Goal: Navigation & Orientation: Find specific page/section

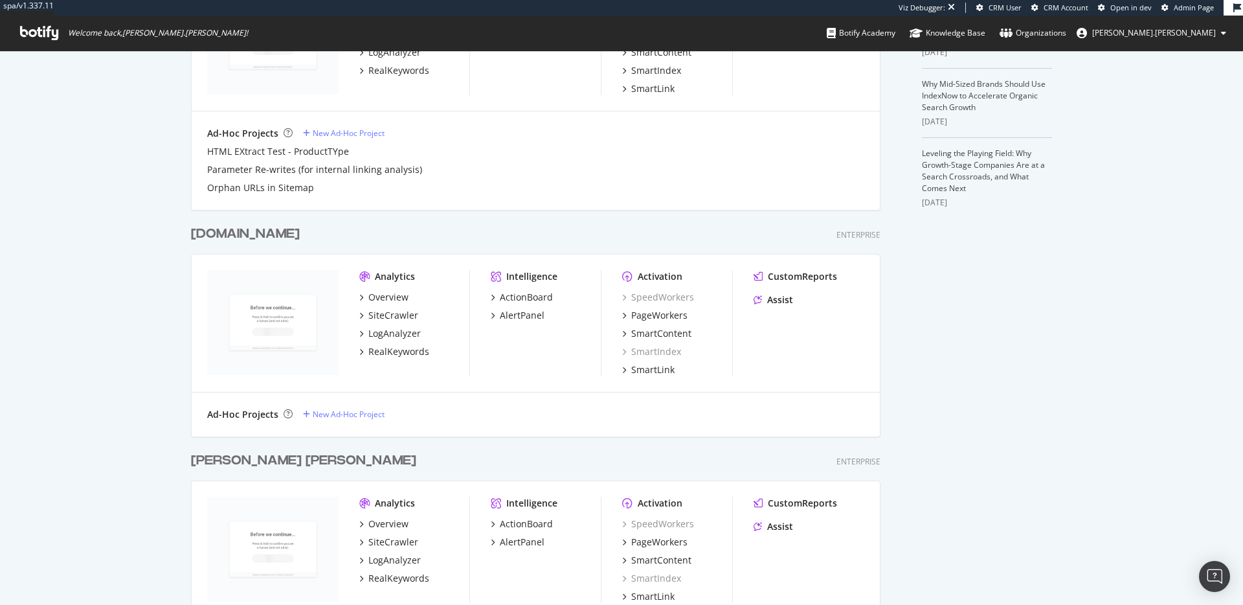
scroll to position [472, 0]
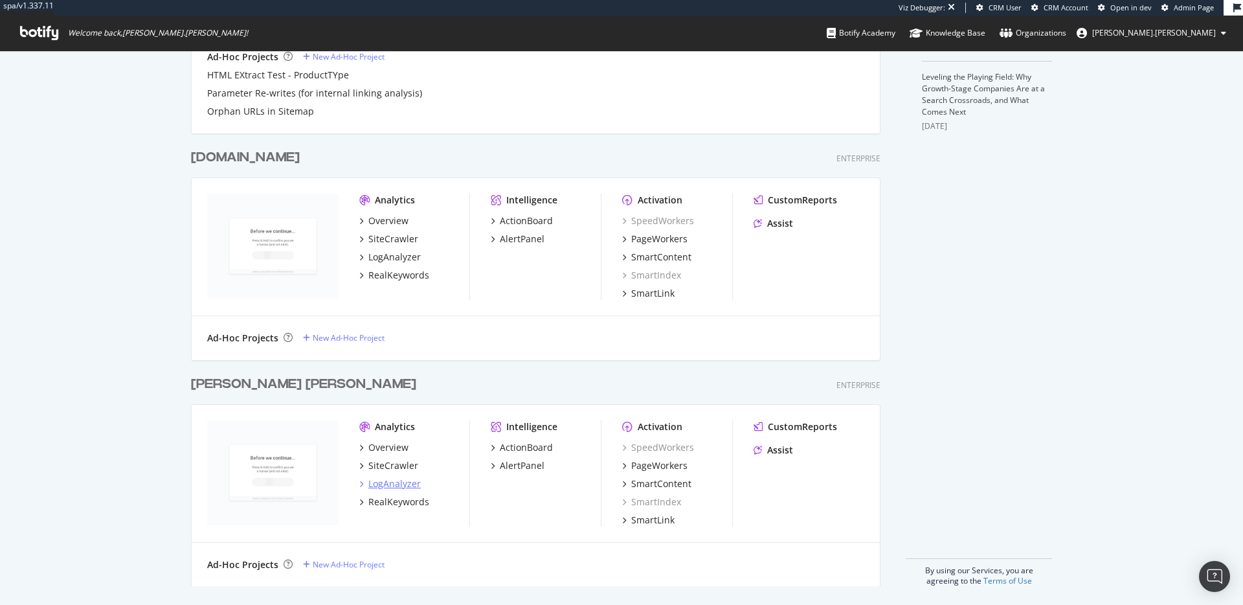
click at [375, 482] on div "LogAnalyzer" at bounding box center [394, 483] width 52 height 13
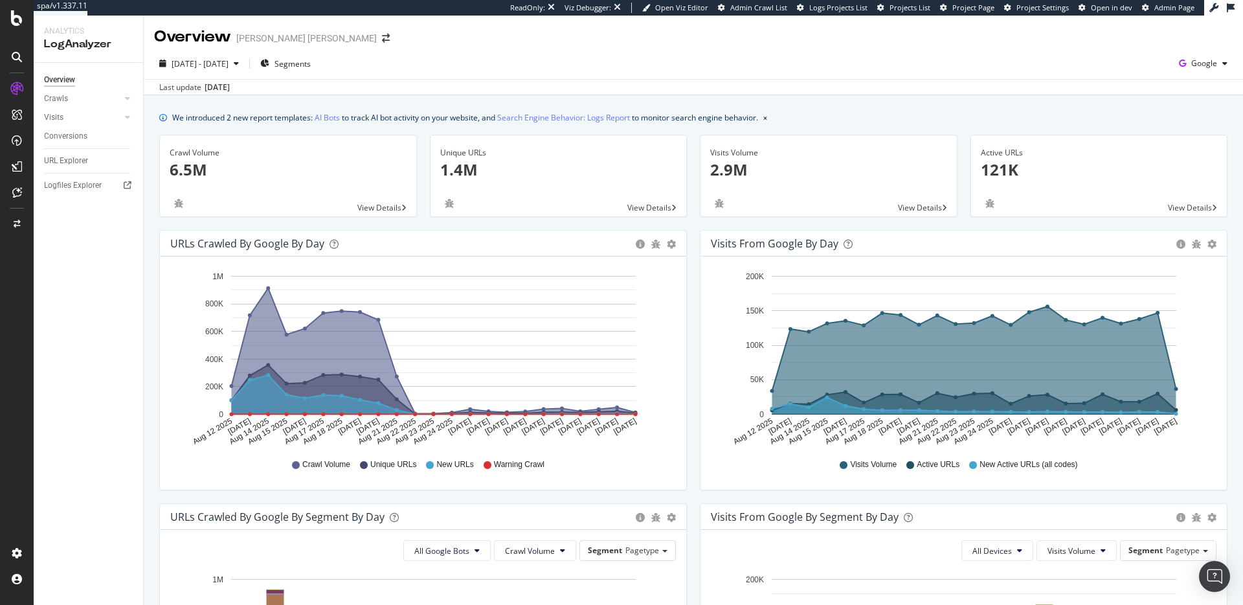
click at [400, 324] on rect "A chart." at bounding box center [433, 345] width 405 height 139
click at [360, 334] on icon "A chart." at bounding box center [434, 351] width 404 height 126
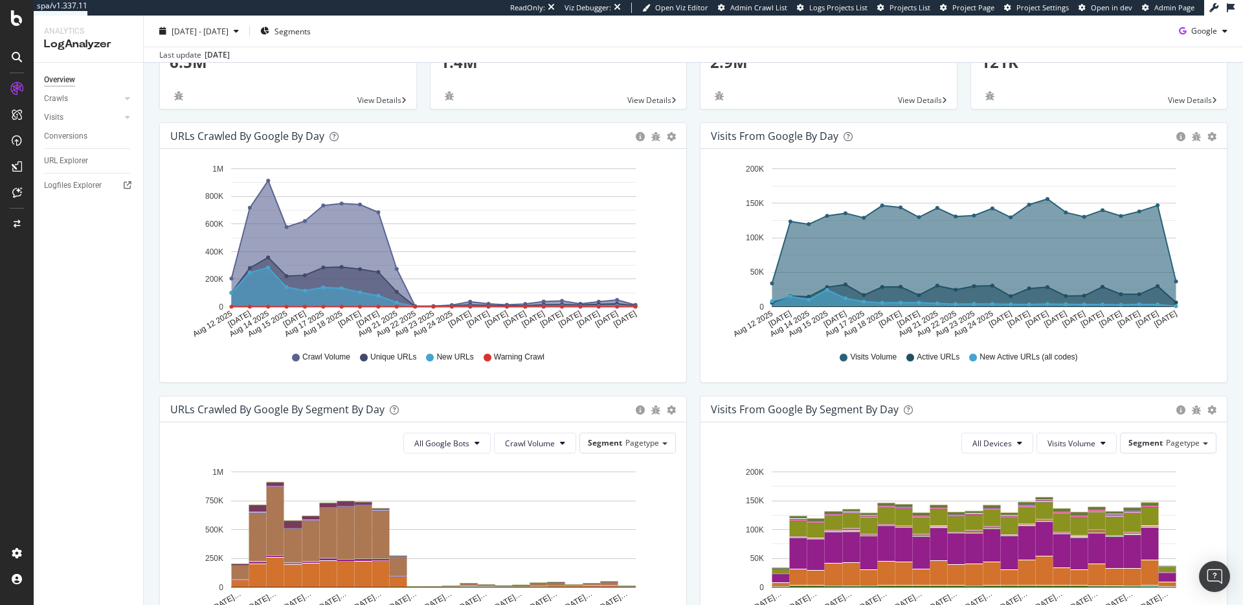
scroll to position [129, 0]
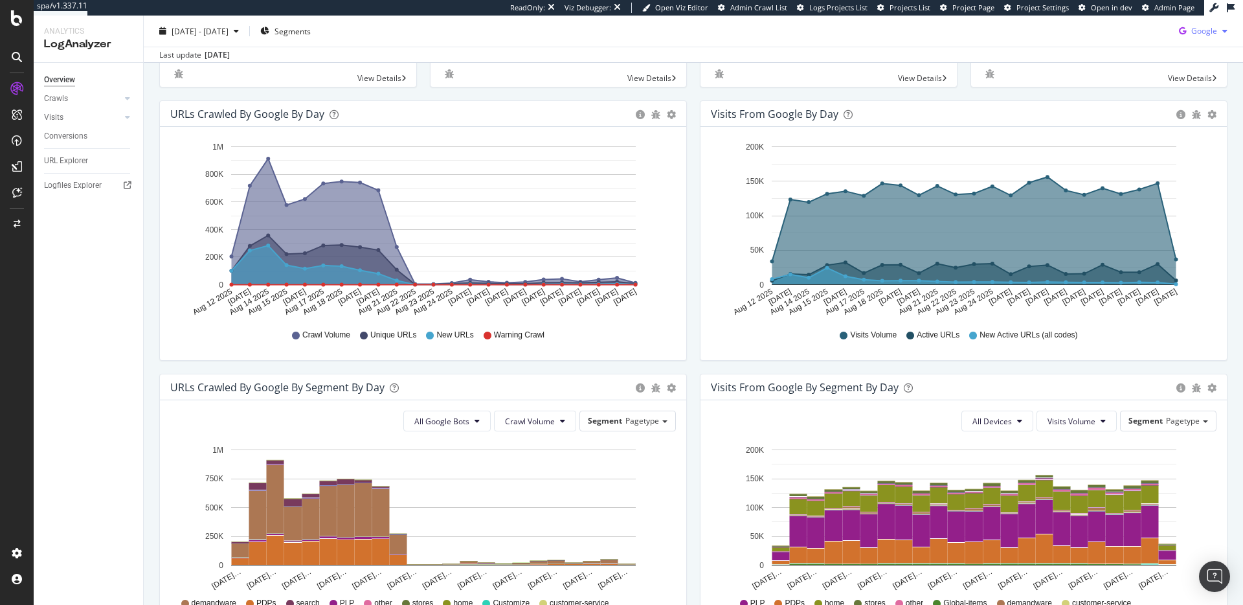
click at [1215, 33] on span "Google" at bounding box center [1204, 30] width 26 height 11
click at [1175, 111] on span at bounding box center [1168, 105] width 16 height 16
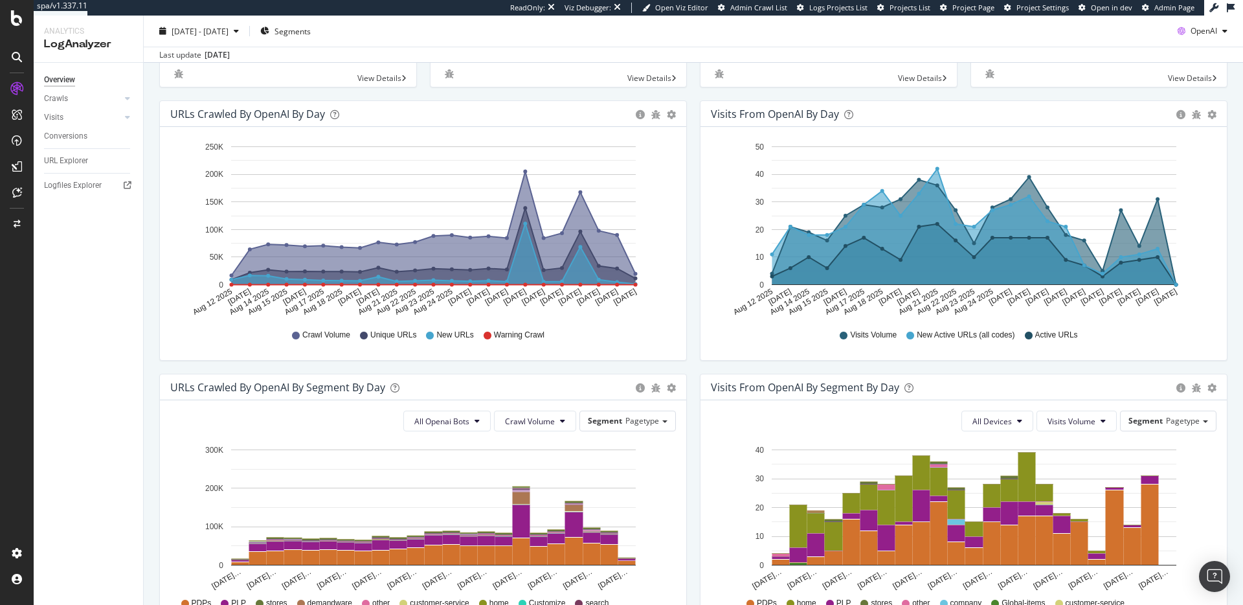
click at [574, 263] on icon "A chart." at bounding box center [434, 253] width 404 height 61
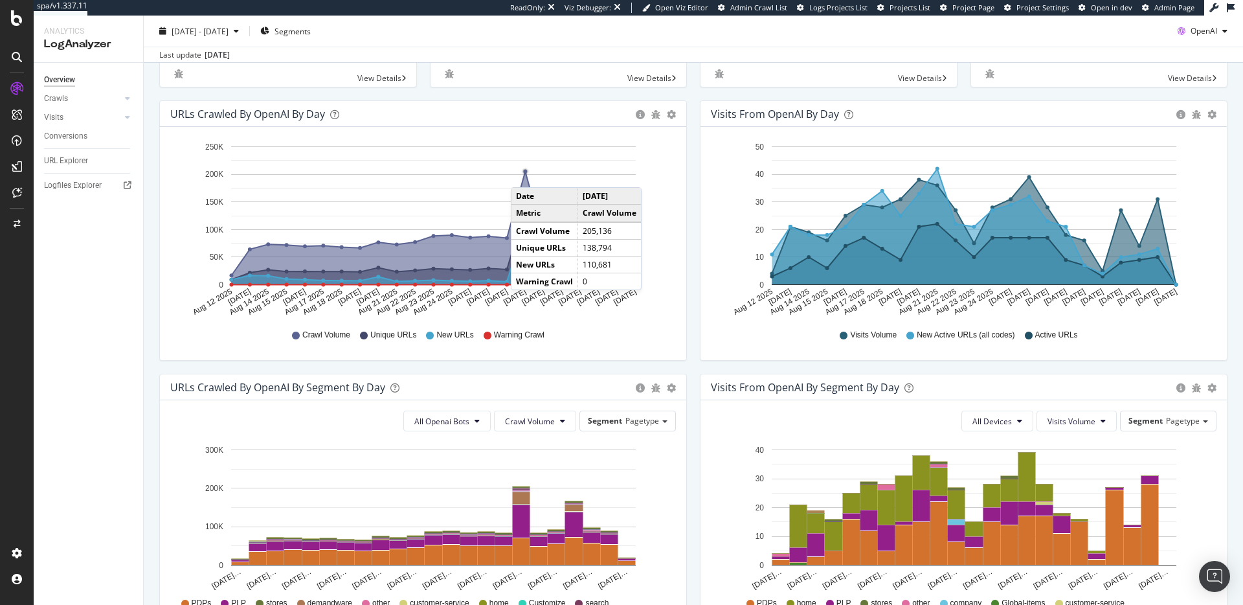
scroll to position [130, 0]
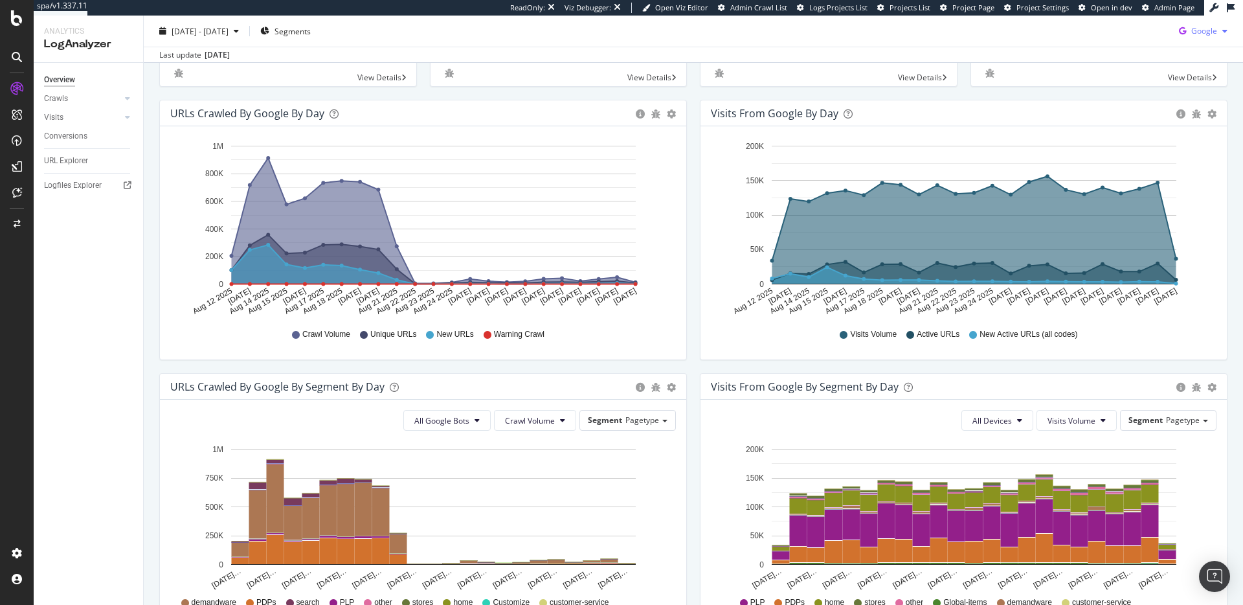
click at [1218, 30] on div "button" at bounding box center [1225, 31] width 16 height 8
click at [1179, 104] on div "OpenAI" at bounding box center [1193, 104] width 89 height 19
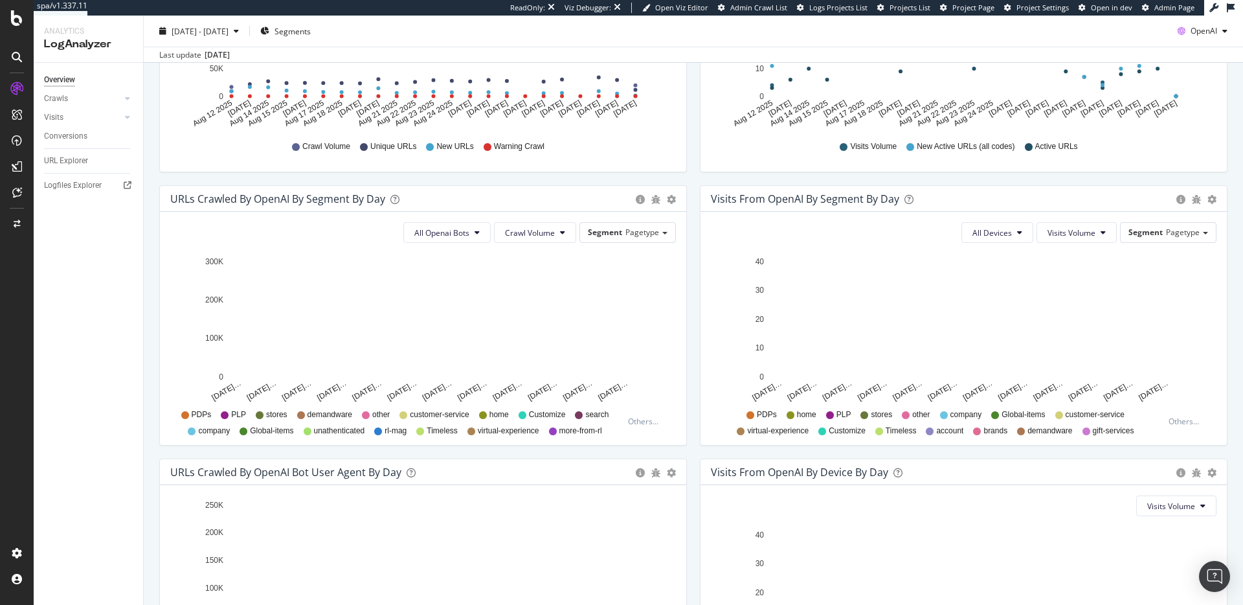
scroll to position [365, 0]
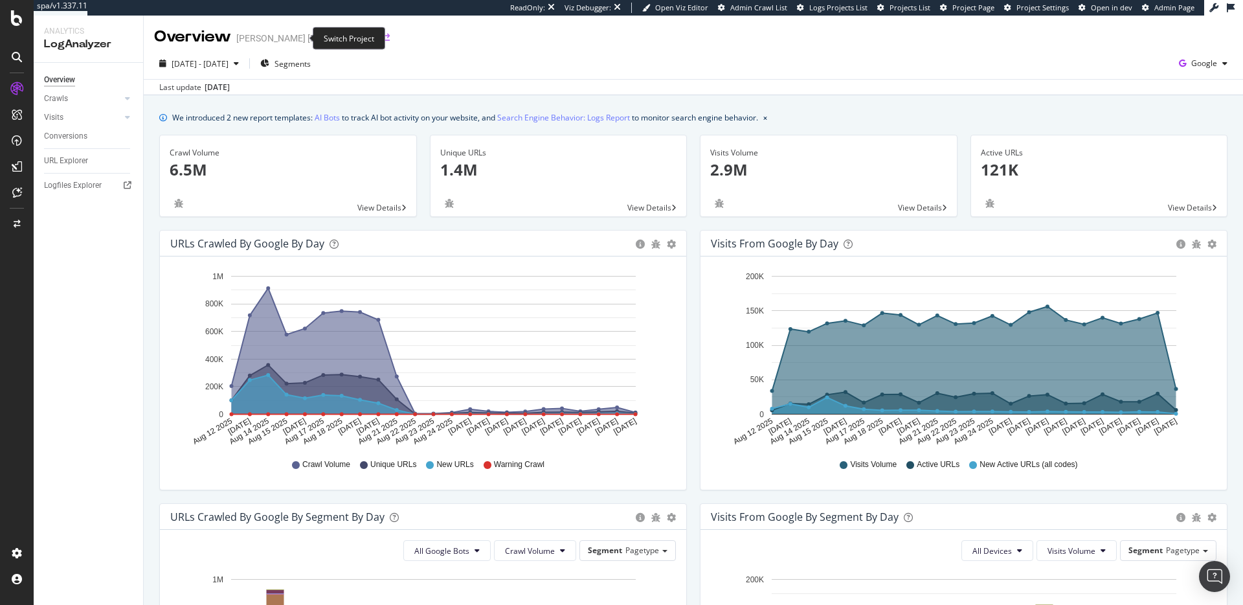
click at [295, 33] on div "Overview [PERSON_NAME] [PERSON_NAME]" at bounding box center [278, 37] width 249 height 22
click at [382, 38] on icon "arrow-right-arrow-left" at bounding box center [386, 38] width 8 height 9
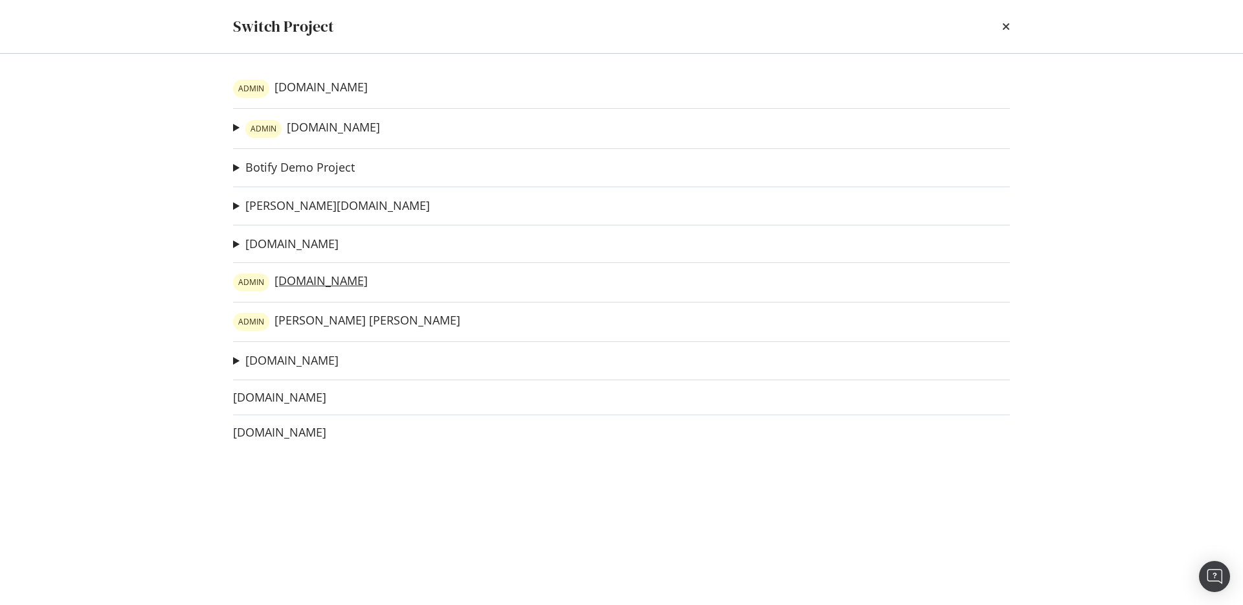
click at [330, 283] on link "[PERSON_NAME][DOMAIN_NAME]" at bounding box center [300, 282] width 135 height 18
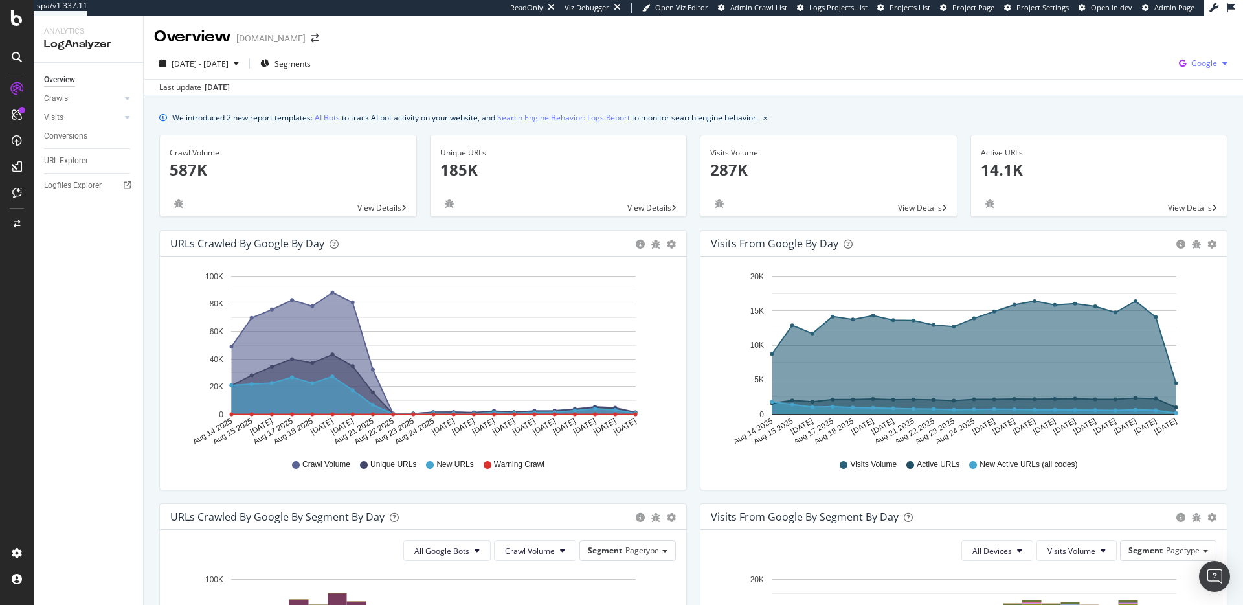
click at [1209, 67] on span "Google" at bounding box center [1204, 63] width 26 height 11
click at [1127, 80] on span "OpenAI" at bounding box center [1140, 76] width 48 height 12
